Goal: Task Accomplishment & Management: Complete application form

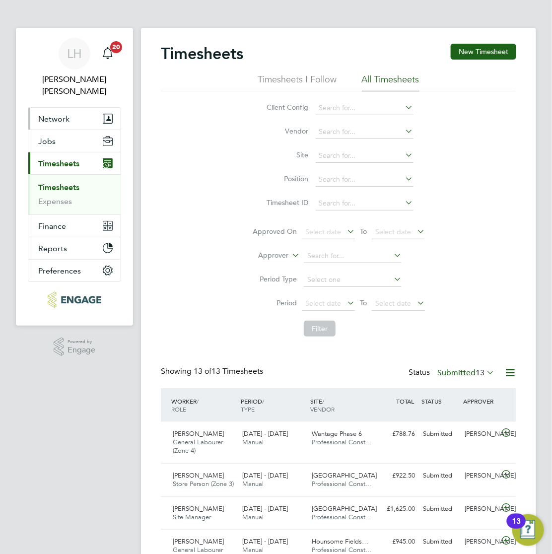
click at [55, 114] on span "Network" at bounding box center [53, 118] width 31 height 9
click at [68, 114] on span "Network" at bounding box center [53, 118] width 31 height 9
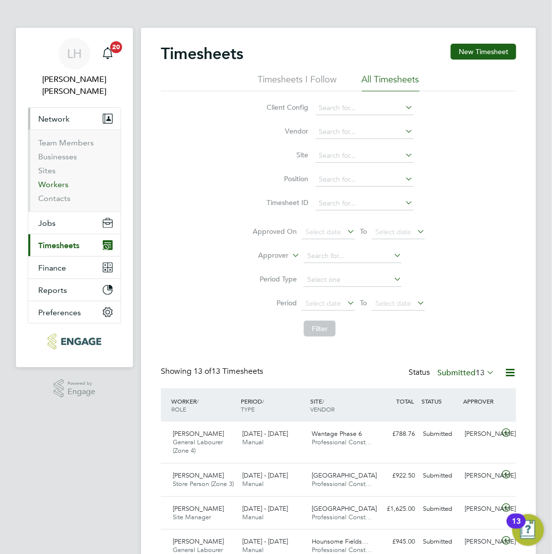
click at [51, 180] on link "Workers" at bounding box center [53, 184] width 30 height 9
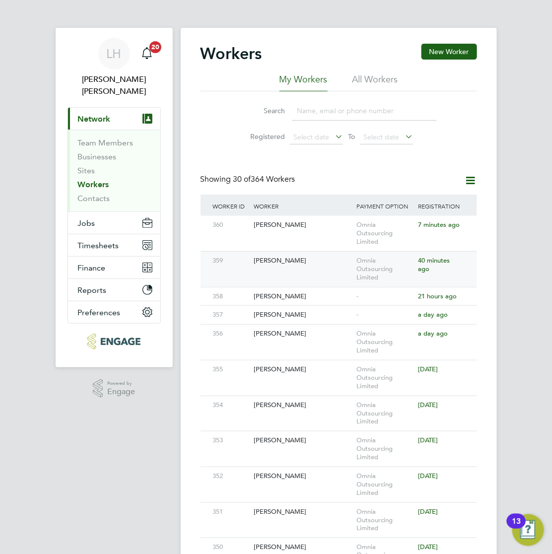
click at [313, 278] on div "359 Redouane Aoued Omnia Outsourcing Limited 40 minutes ago" at bounding box center [338, 269] width 276 height 36
click at [311, 267] on div "[PERSON_NAME]" at bounding box center [302, 260] width 103 height 18
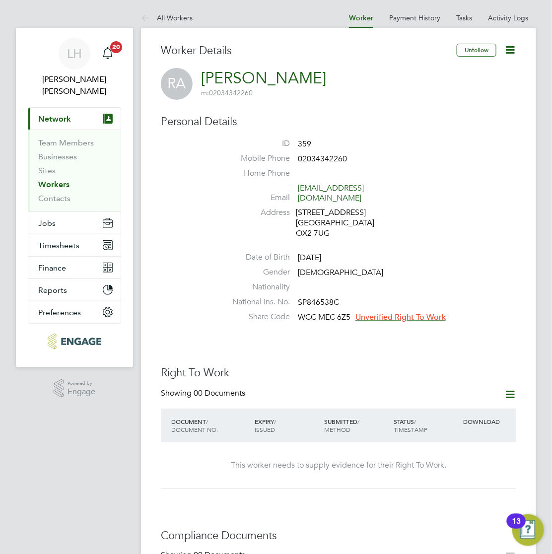
click at [392, 312] on span "Unverified Right To Work" at bounding box center [400, 317] width 90 height 10
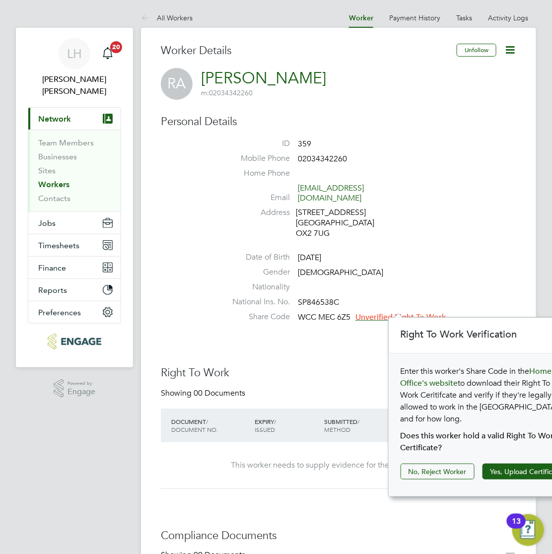
scroll to position [10, 90]
click at [489, 463] on button "Yes, Upload Certificate" at bounding box center [526, 471] width 88 height 16
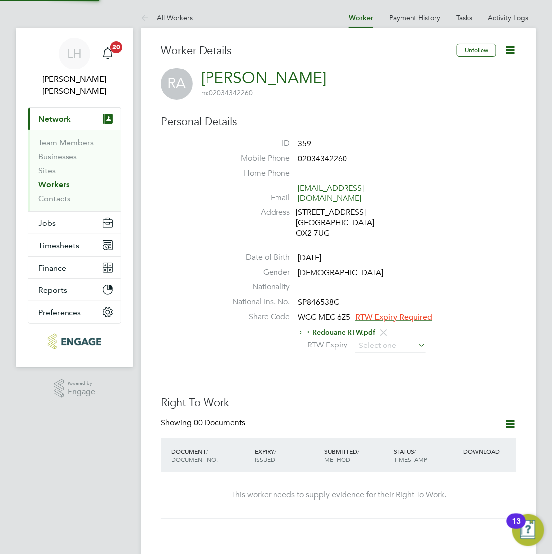
scroll to position [0, 0]
click at [373, 338] on input at bounding box center [390, 345] width 70 height 15
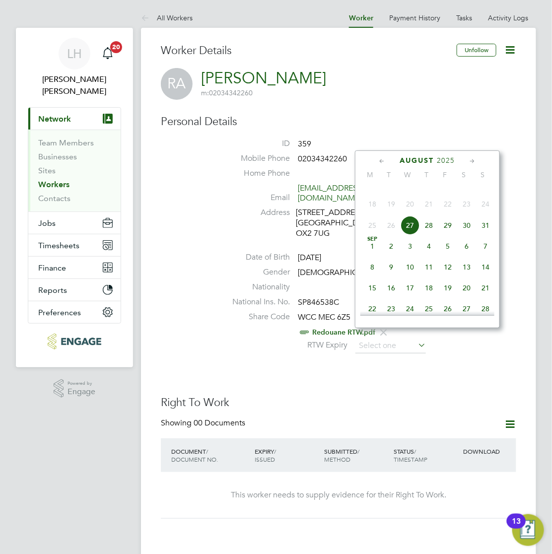
click at [450, 162] on span "2025" at bounding box center [446, 160] width 18 height 8
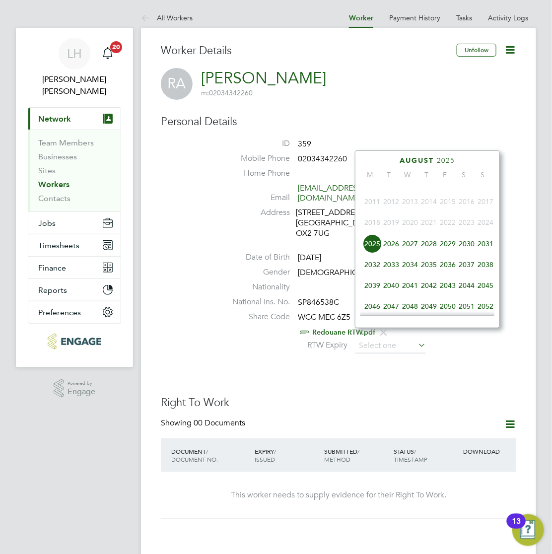
scroll to position [392, 0]
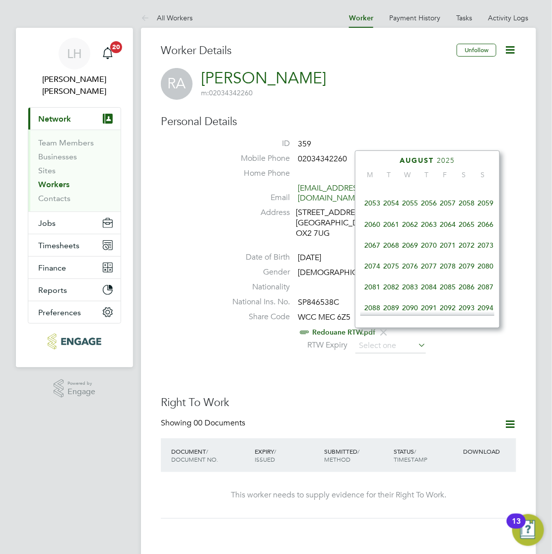
click at [368, 234] on span "2060" at bounding box center [372, 224] width 19 height 19
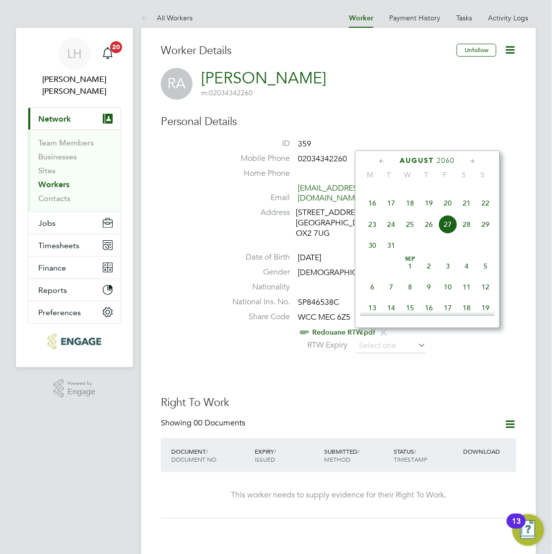
click at [427, 234] on span "26" at bounding box center [428, 224] width 19 height 19
type input "[DATE]"
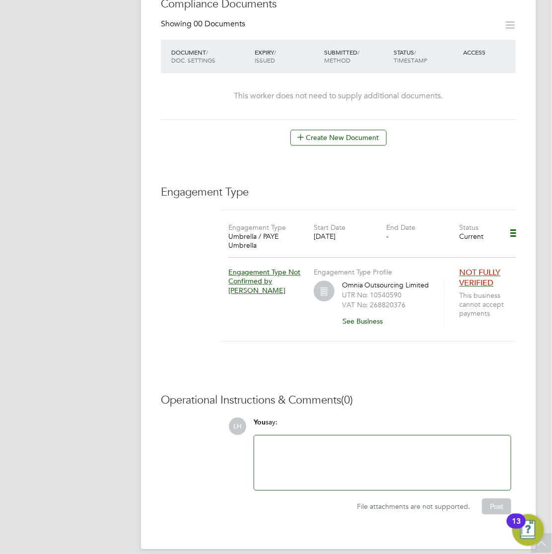
scroll to position [251, 0]
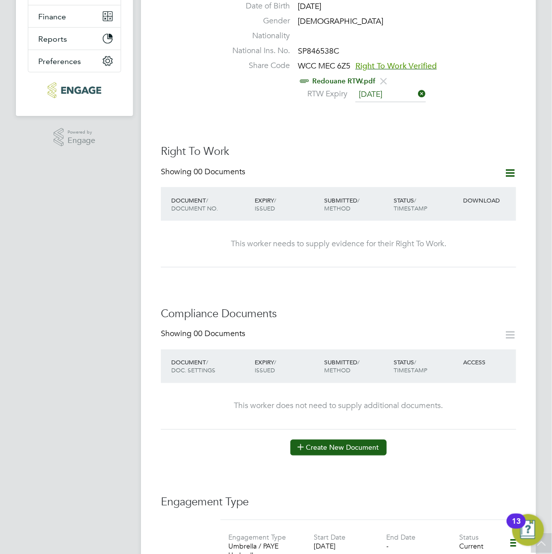
click at [351, 439] on button "Create New Document" at bounding box center [338, 447] width 96 height 16
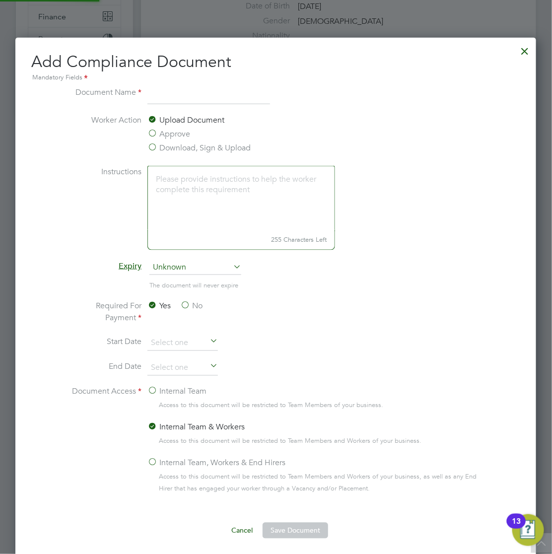
scroll to position [521, 521]
click at [170, 134] on label "Approve" at bounding box center [168, 134] width 43 height 12
click at [0, 0] on input "Approve" at bounding box center [0, 0] width 0 height 0
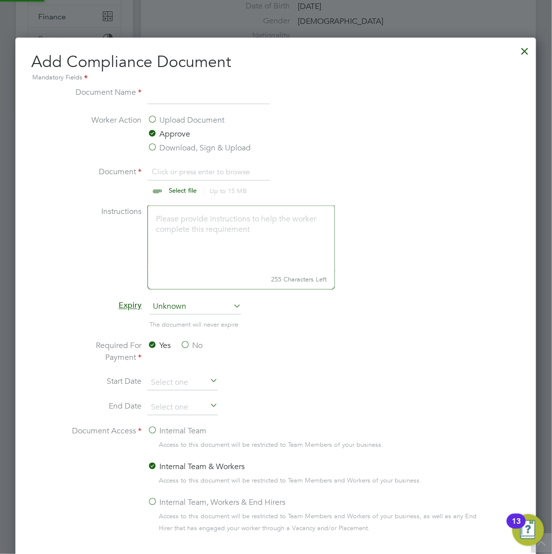
scroll to position [561, 521]
click at [167, 95] on input at bounding box center [208, 95] width 123 height 18
type input "CSCS"
click at [178, 191] on input "file" at bounding box center [192, 181] width 156 height 30
type input "C:\fakepath\Redouane CSCS.jpg"
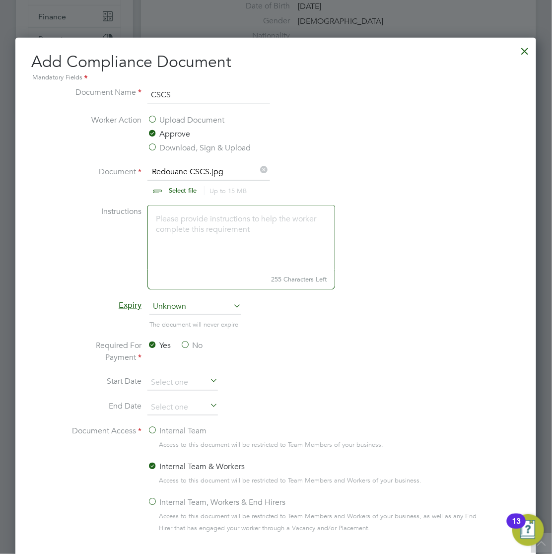
click at [167, 308] on span "Unknown" at bounding box center [195, 307] width 92 height 15
click at [289, 325] on li "The document will never expire" at bounding box center [275, 329] width 417 height 20
click at [186, 386] on input at bounding box center [182, 382] width 70 height 15
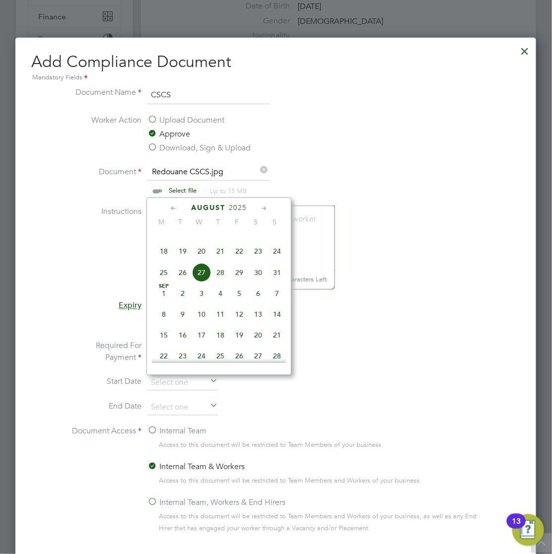
click at [184, 282] on span "26" at bounding box center [182, 272] width 19 height 19
type input "[DATE]"
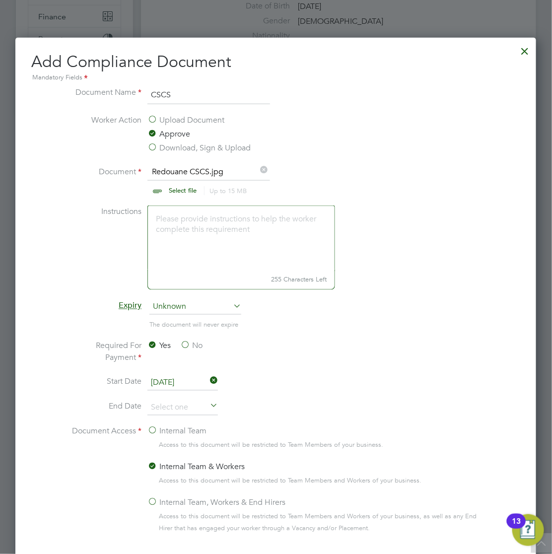
click at [353, 397] on li "Start Date [DATE]" at bounding box center [275, 387] width 417 height 25
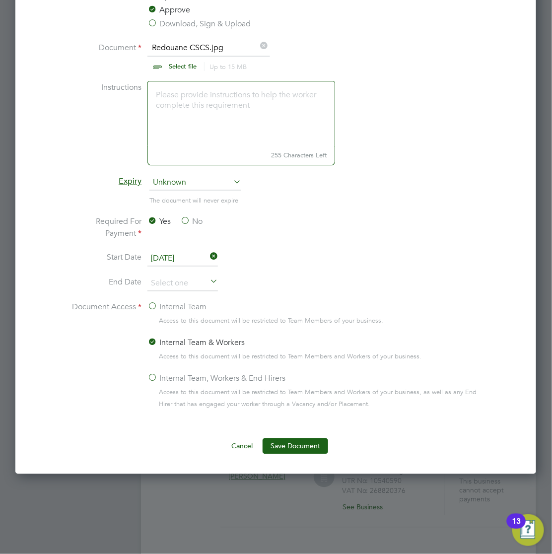
click at [153, 306] on label "Internal Team" at bounding box center [176, 307] width 59 height 12
click at [0, 0] on input "Internal Team" at bounding box center [0, 0] width 0 height 0
click at [152, 341] on label "Internal Team & Workers" at bounding box center [195, 343] width 97 height 12
click at [0, 0] on input "Internal Team & Workers" at bounding box center [0, 0] width 0 height 0
click at [152, 306] on label "Internal Team" at bounding box center [176, 307] width 59 height 12
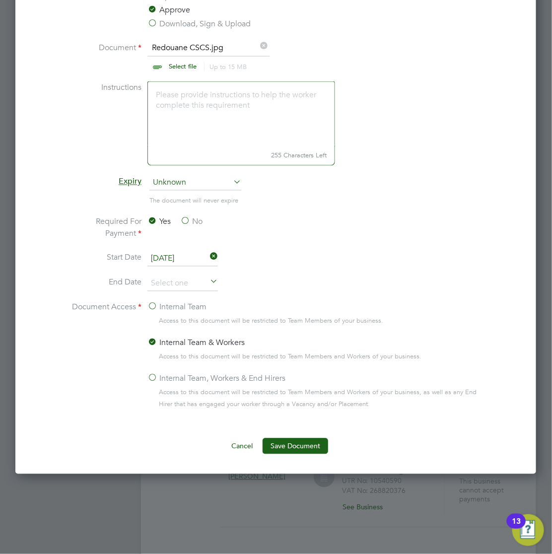
click at [0, 0] on input "Internal Team" at bounding box center [0, 0] width 0 height 0
drag, startPoint x: 258, startPoint y: 322, endPoint x: 409, endPoint y: 325, distance: 150.8
click at [409, 325] on div "Access to this document will be restricted to Team Members of your business." at bounding box center [315, 321] width 337 height 12
click at [427, 323] on div "Access to this document will be restricted to Team Members of your business." at bounding box center [315, 321] width 337 height 12
click at [298, 445] on button "Save Document" at bounding box center [294, 446] width 65 height 16
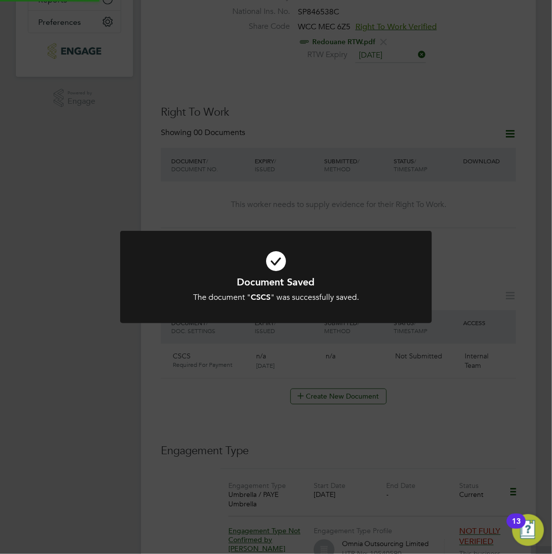
scroll to position [251, 0]
